Goal: Transaction & Acquisition: Purchase product/service

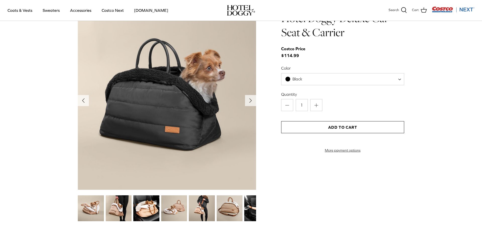
scroll to position [543, 0]
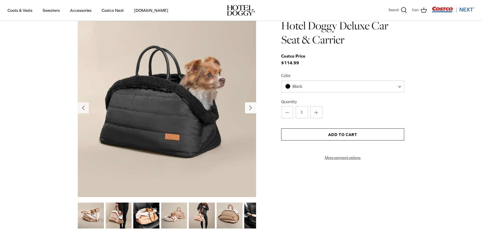
click at [252, 112] on button "Right" at bounding box center [250, 107] width 11 height 11
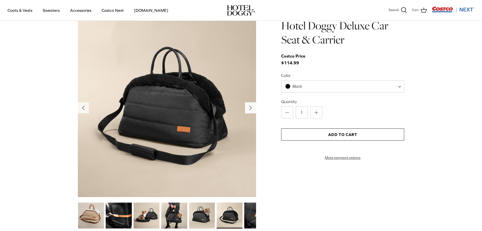
click at [252, 112] on button "Right" at bounding box center [250, 107] width 11 height 11
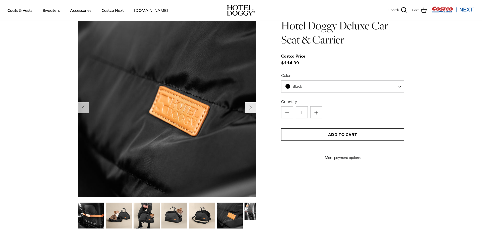
click at [252, 112] on button "Right" at bounding box center [250, 107] width 11 height 11
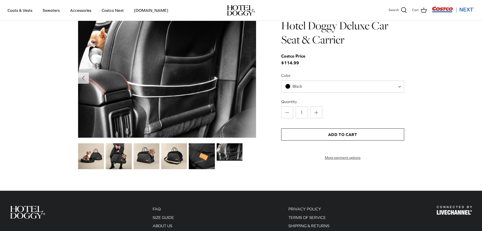
click at [252, 111] on img at bounding box center [167, 78] width 178 height 119
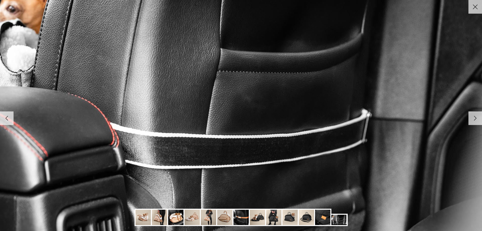
click at [476, 119] on icon "Right" at bounding box center [475, 118] width 9 height 9
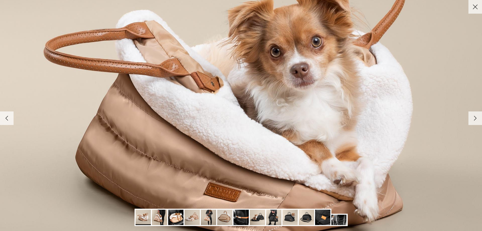
click at [476, 119] on icon "Right" at bounding box center [475, 118] width 9 height 9
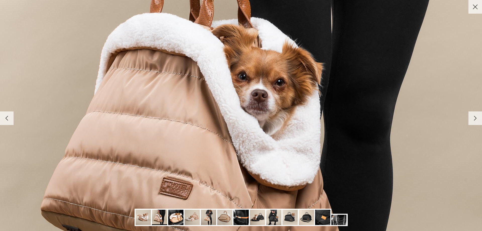
click at [476, 119] on icon "Right" at bounding box center [475, 118] width 9 height 9
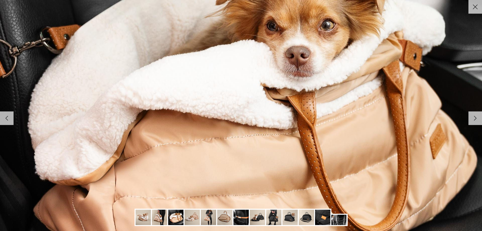
click at [476, 119] on icon "Right" at bounding box center [475, 118] width 9 height 9
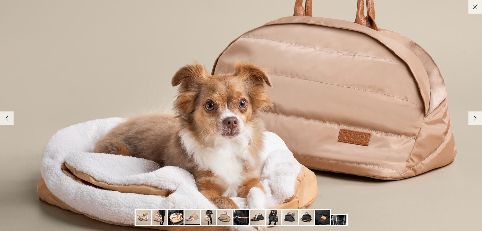
click at [476, 119] on icon "Right" at bounding box center [475, 118] width 9 height 9
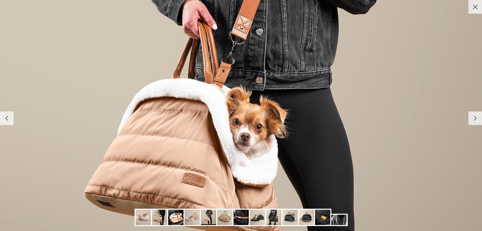
click at [476, 119] on icon "Right" at bounding box center [475, 118] width 9 height 9
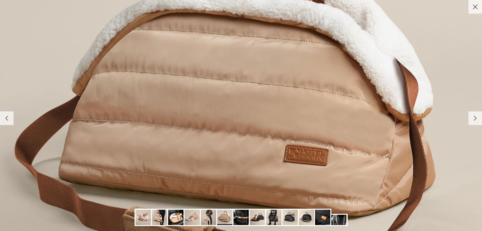
click at [476, 119] on icon "Right" at bounding box center [475, 118] width 9 height 9
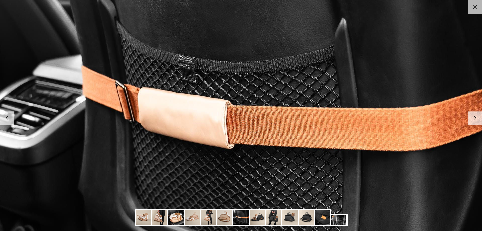
click at [476, 119] on icon "Right" at bounding box center [475, 118] width 9 height 9
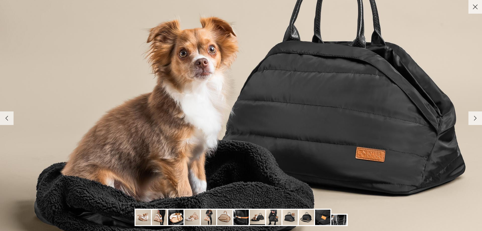
click at [476, 119] on icon "Right" at bounding box center [475, 118] width 9 height 9
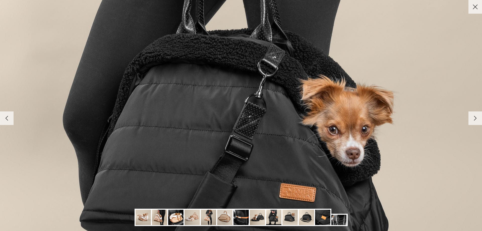
click at [476, 119] on icon "Right" at bounding box center [475, 118] width 9 height 9
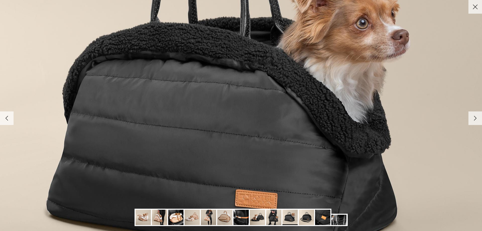
click at [476, 119] on icon "Right" at bounding box center [475, 118] width 9 height 9
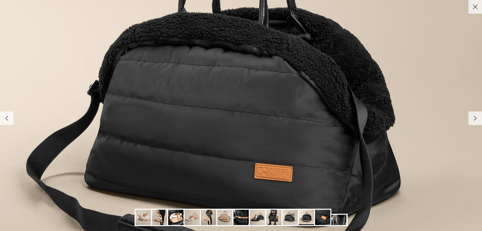
click at [476, 119] on icon "Right" at bounding box center [475, 118] width 9 height 9
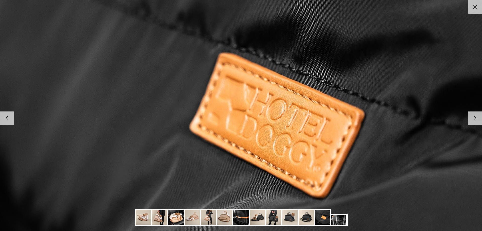
click at [476, 119] on icon "Right" at bounding box center [475, 118] width 9 height 9
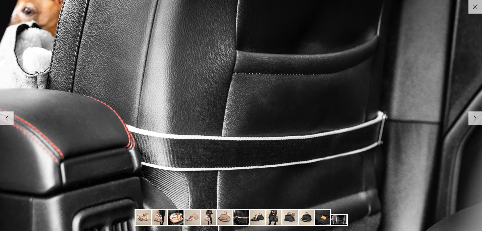
click at [476, 119] on icon "Right" at bounding box center [475, 118] width 9 height 9
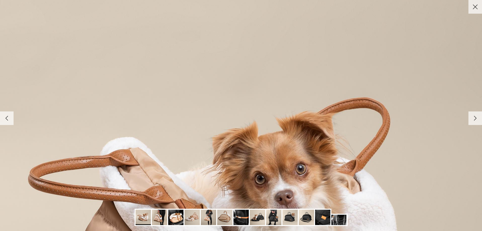
click at [475, 12] on link "Close" at bounding box center [475, 7] width 14 height 14
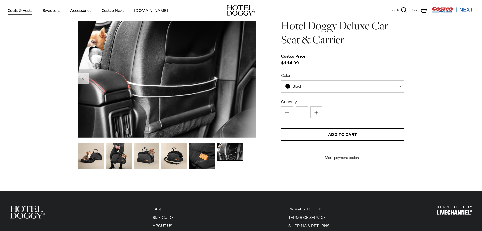
click at [10, 9] on link "Coats & Vests" at bounding box center [20, 10] width 34 height 17
